Goal: Information Seeking & Learning: Learn about a topic

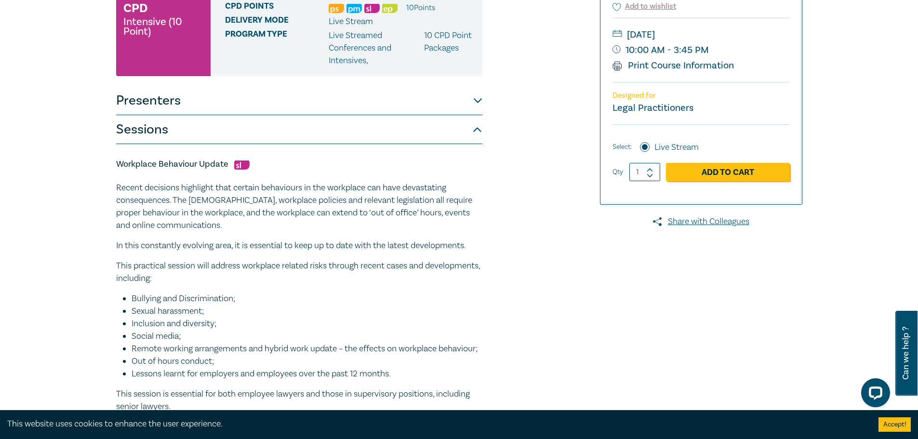
scroll to position [218, 0]
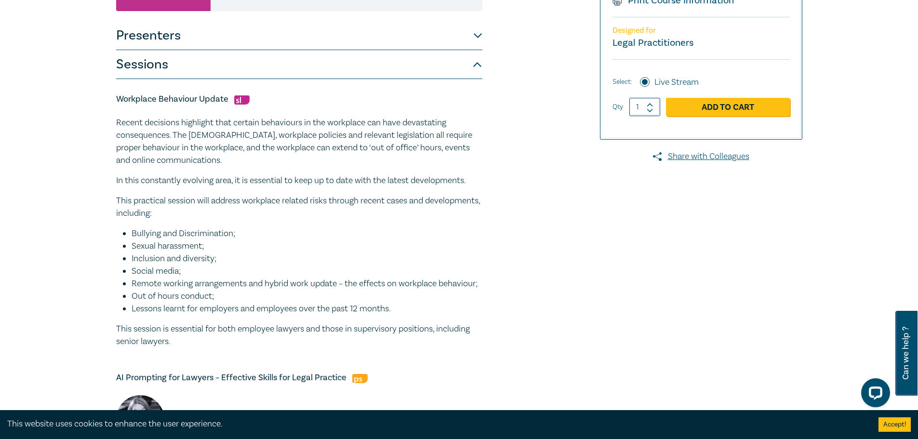
click at [308, 258] on li "Inclusion and diversity;" at bounding box center [307, 259] width 351 height 13
click at [405, 290] on li "Remote working arrangements and hybrid work update – the effects on workplace b…" at bounding box center [307, 284] width 351 height 13
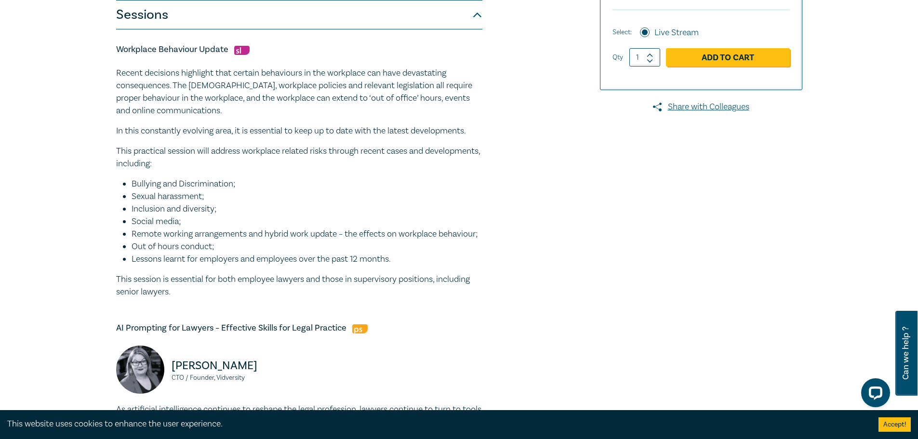
scroll to position [170, 0]
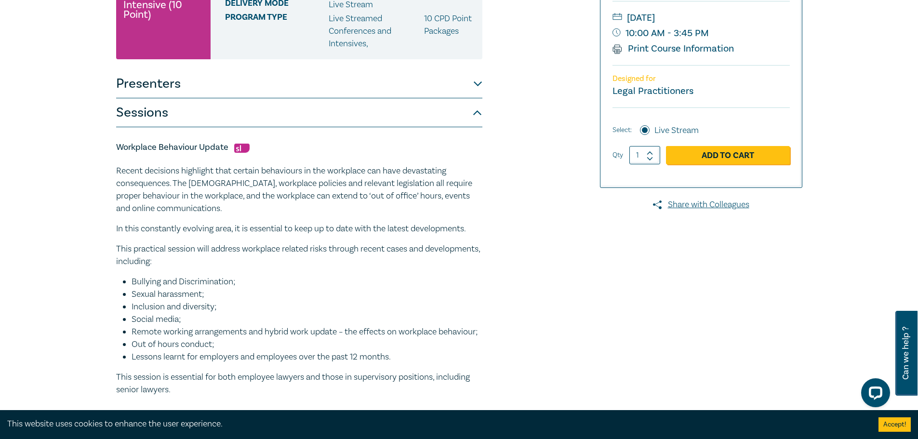
click at [235, 148] on img at bounding box center [241, 148] width 15 height 9
click at [192, 147] on h5 "Workplace Behaviour Update" at bounding box center [299, 148] width 366 height 12
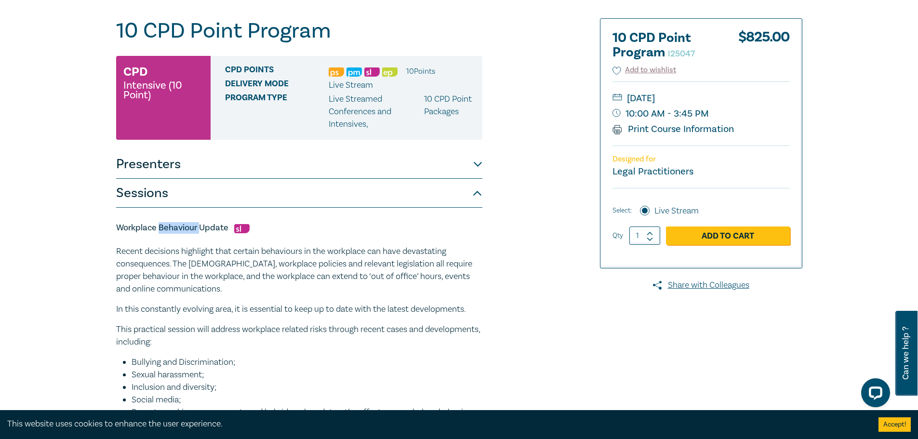
scroll to position [0, 0]
